Goal: Navigation & Orientation: Find specific page/section

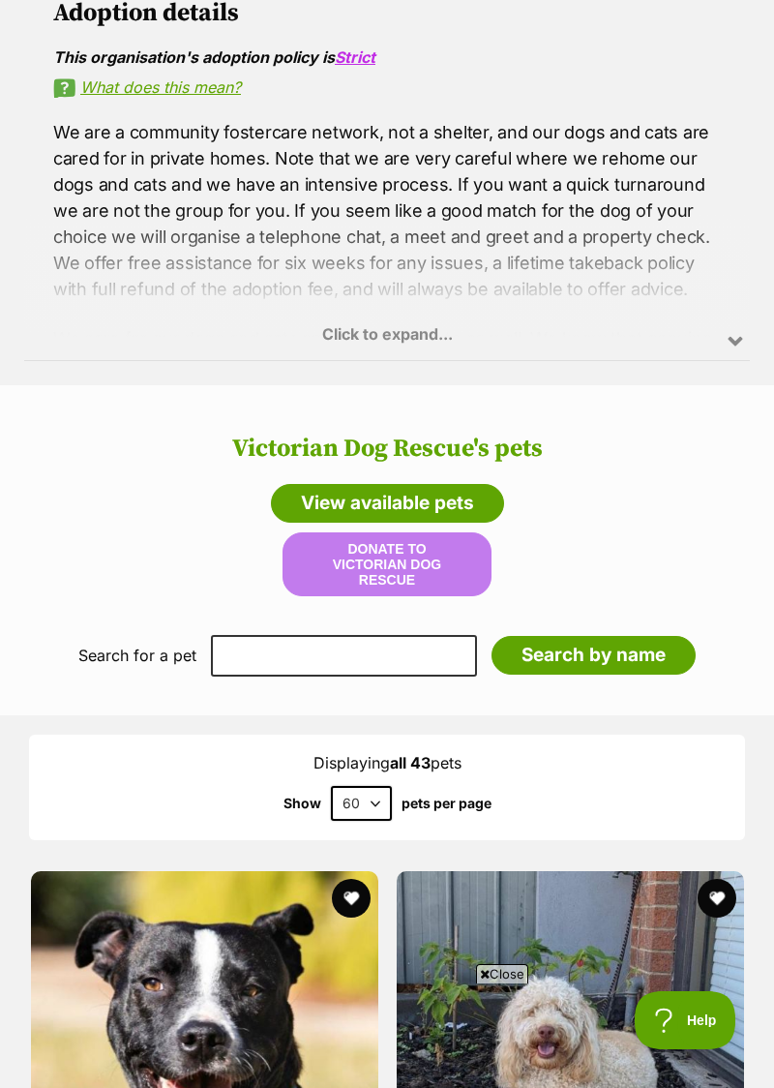
scroll to position [1368, 0]
click at [468, 501] on link "View available pets" at bounding box center [387, 503] width 233 height 39
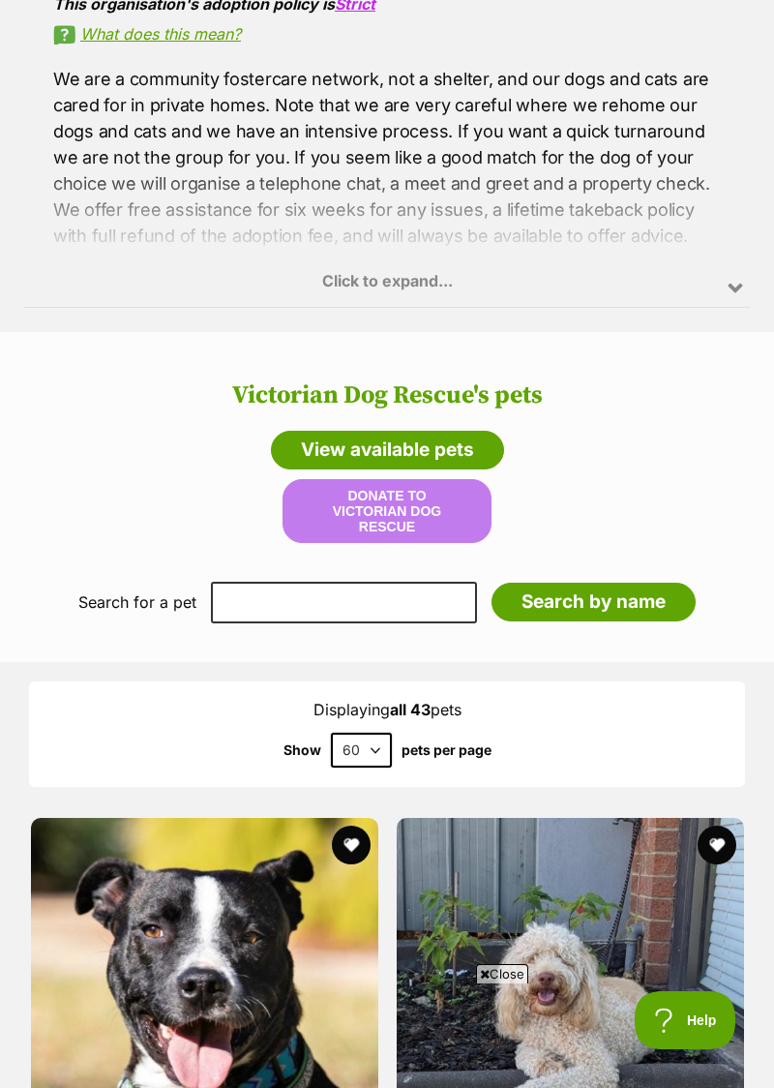
scroll to position [1449, 0]
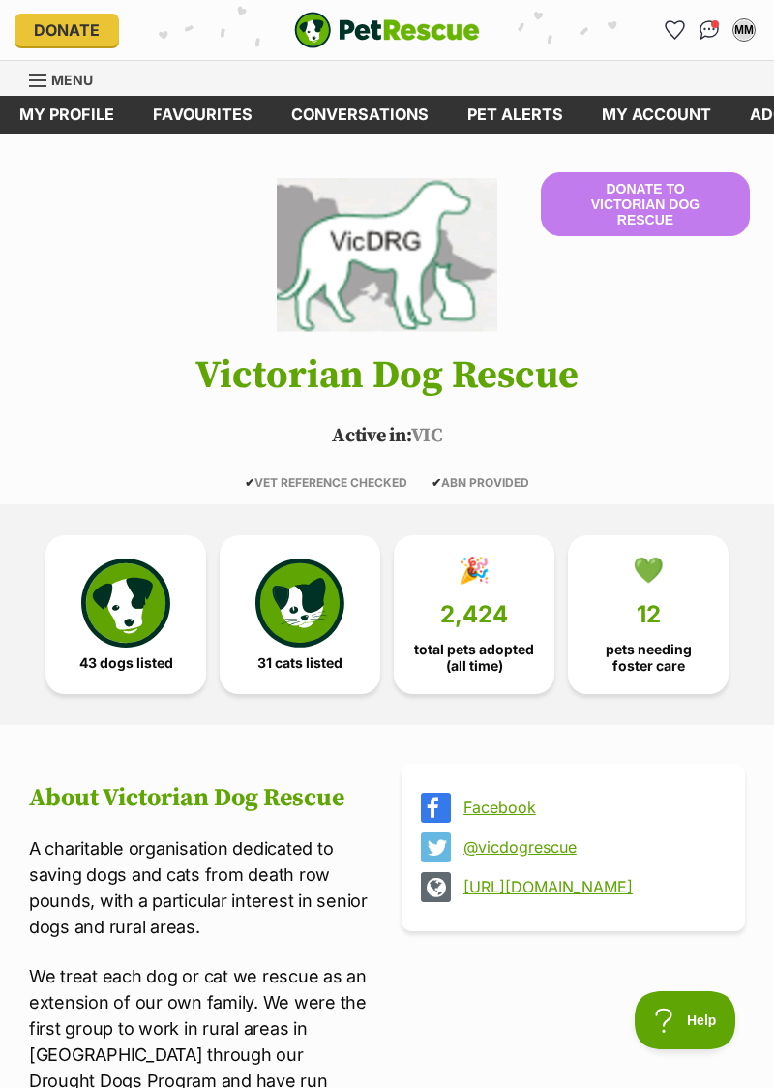
click at [672, 387] on h1 "Victorian Dog Rescue" at bounding box center [387, 375] width 774 height 43
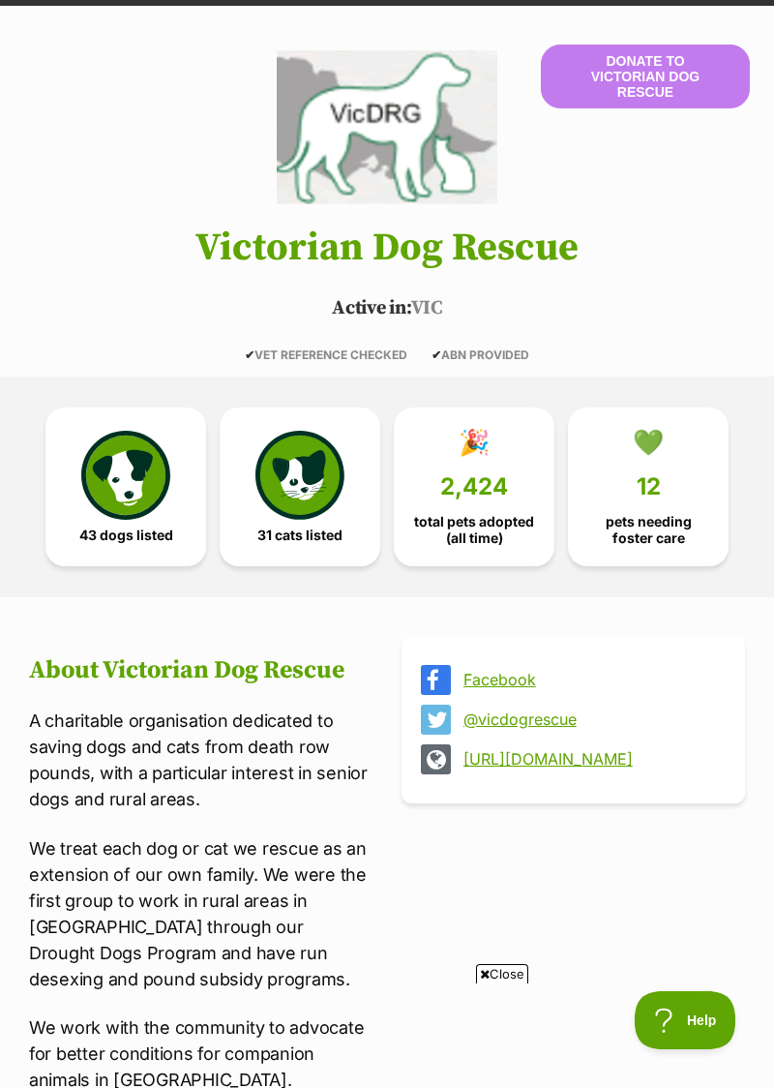
click at [137, 482] on img at bounding box center [125, 475] width 89 height 89
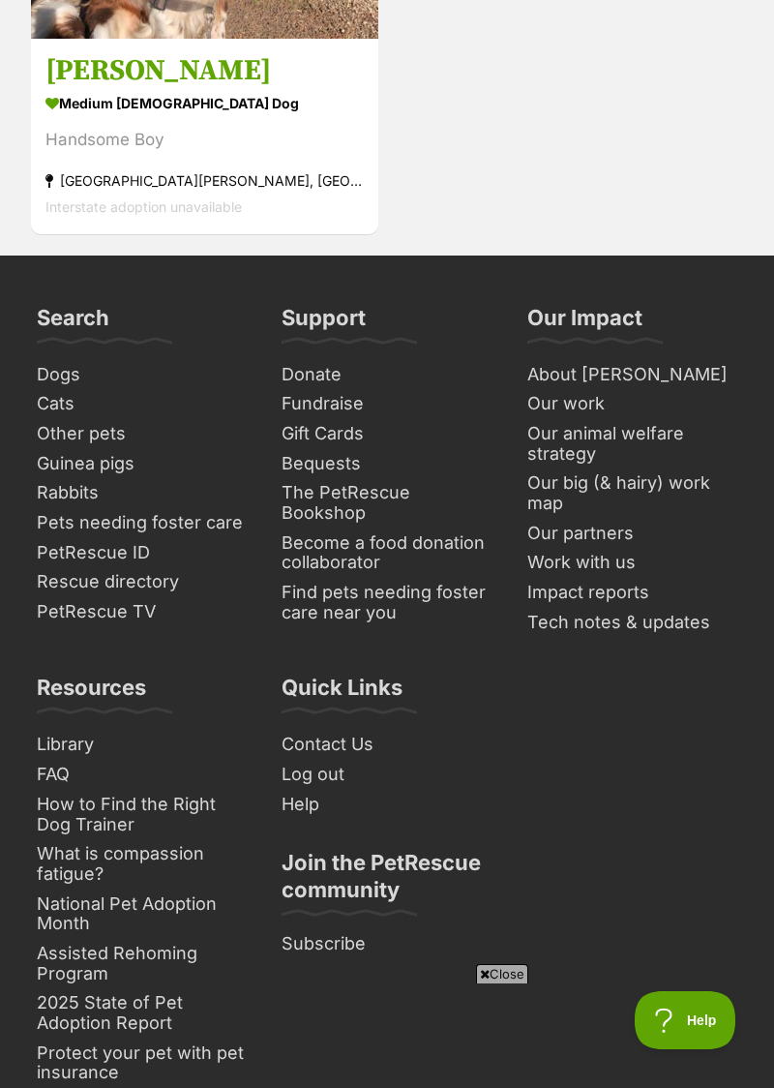
scroll to position [14331, 0]
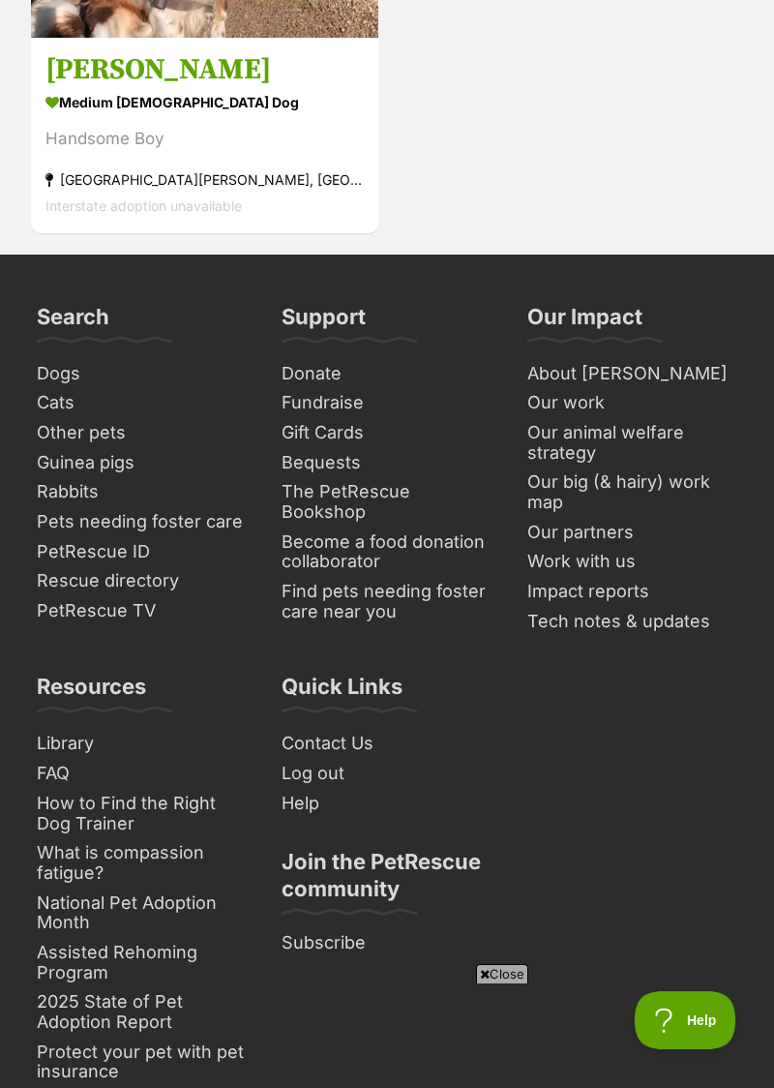
click at [507, 1064] on div "Close" at bounding box center [387, 1034] width 704 height 106
click at [512, 1068] on div "Close" at bounding box center [387, 1034] width 704 height 106
click at [496, 983] on span "Close" at bounding box center [502, 973] width 52 height 19
